Goal: Information Seeking & Learning: Learn about a topic

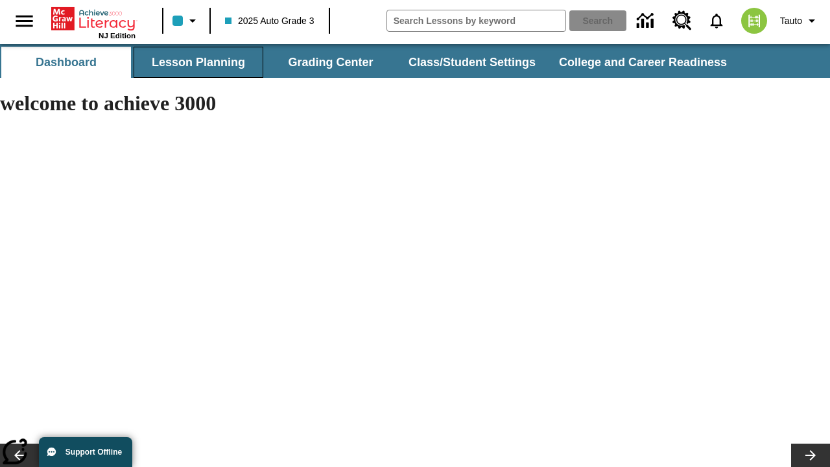
click at [198, 62] on button "Lesson Planning" at bounding box center [199, 62] width 130 height 31
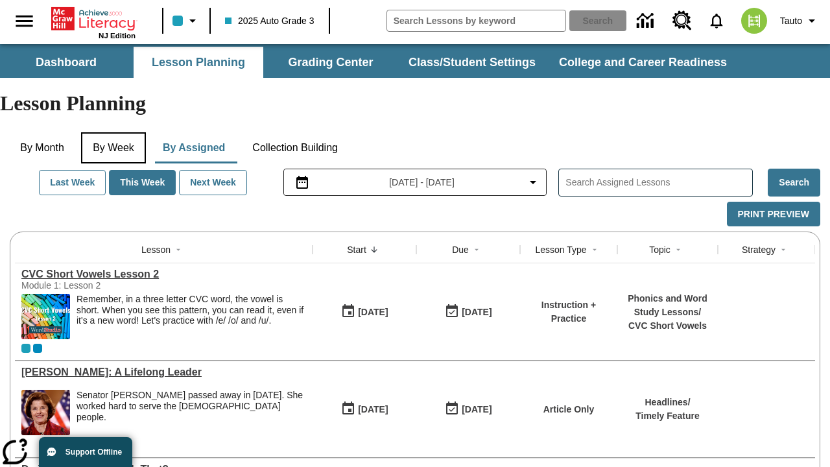
click at [116, 132] on button "By Week" at bounding box center [113, 147] width 65 height 31
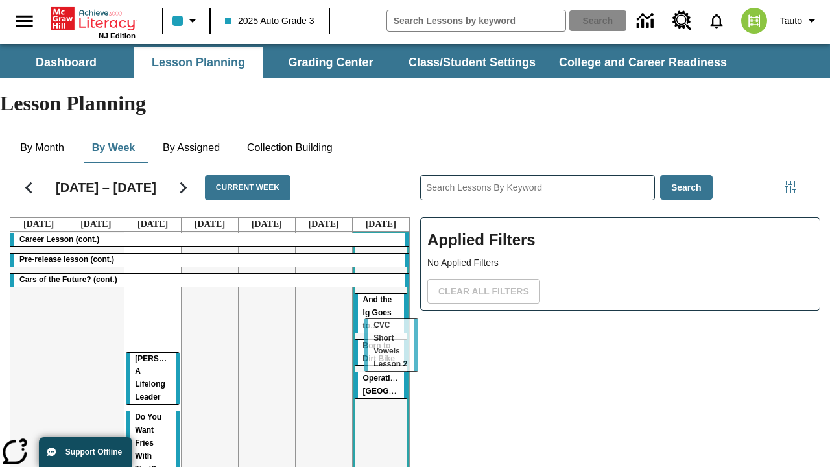
drag, startPoint x: 142, startPoint y: 251, endPoint x: 381, endPoint y: 325, distance: 249.8
click at [381, 325] on tr "Career Lesson (cont.) Pre-release lesson (cont.) Cars of the Future? (cont.) CV…" at bounding box center [209, 379] width 399 height 296
